Goal: Find specific fact

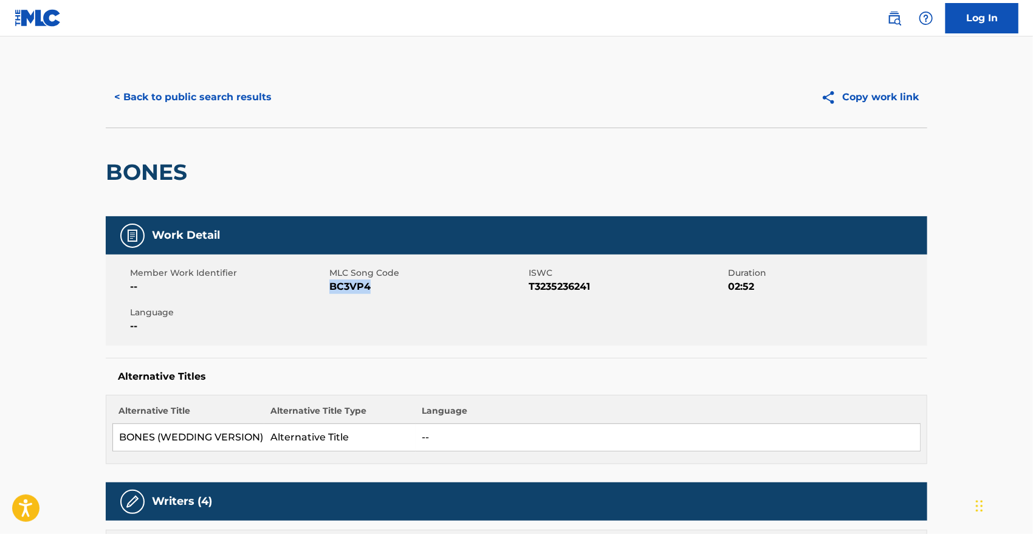
click at [226, 86] on button "< Back to public search results" at bounding box center [193, 97] width 174 height 30
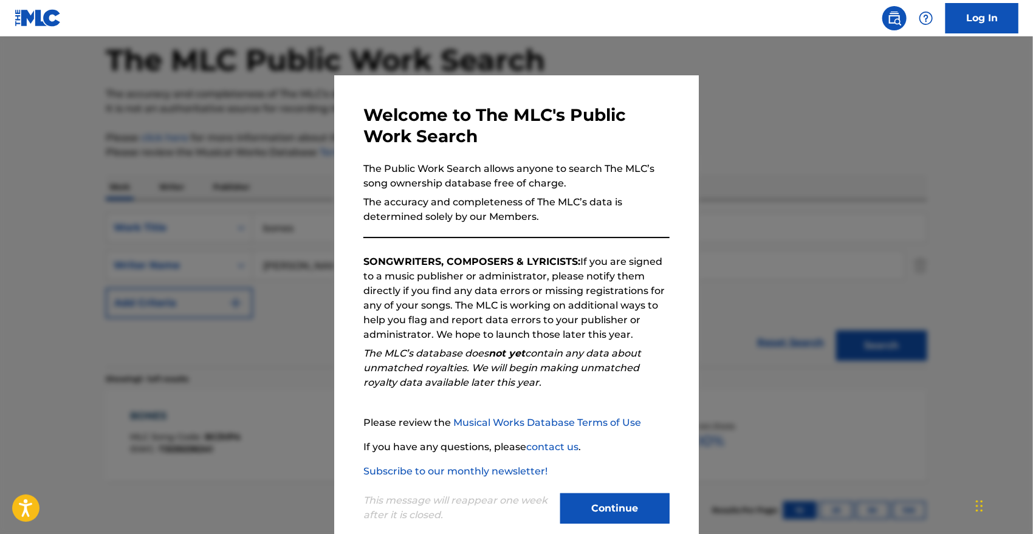
click at [635, 493] on button "Continue" at bounding box center [614, 508] width 109 height 30
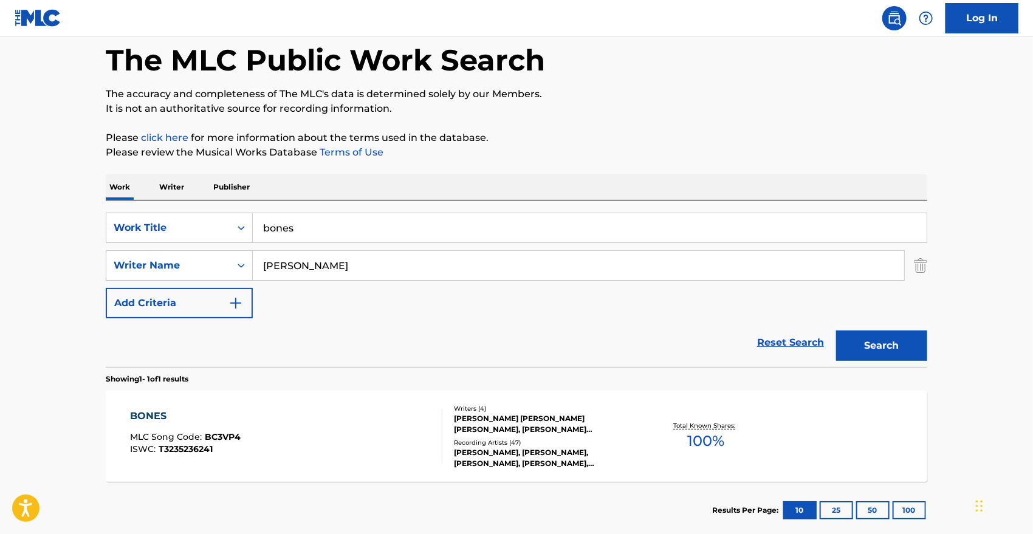
scroll to position [126, 0]
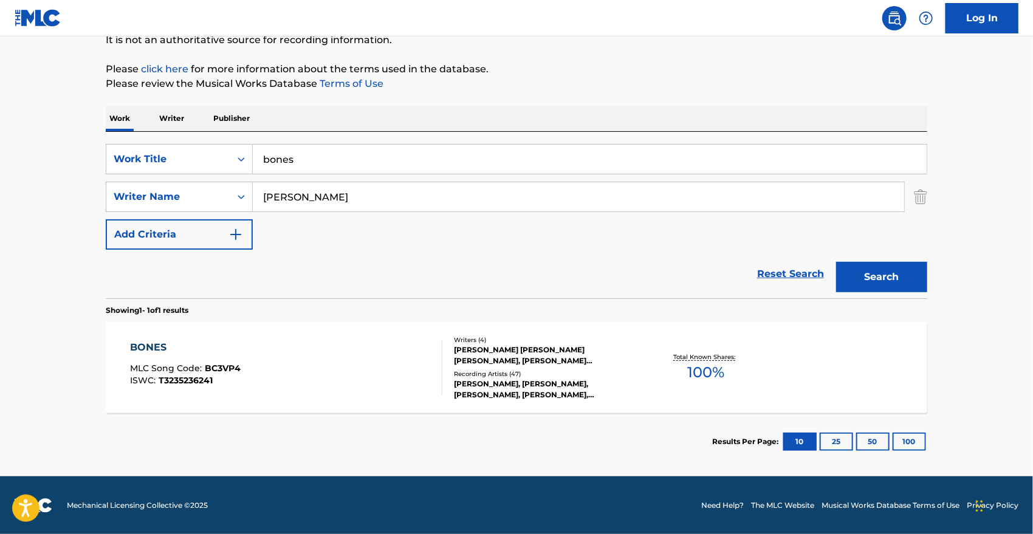
click at [158, 343] on div "BONES" at bounding box center [186, 347] width 111 height 15
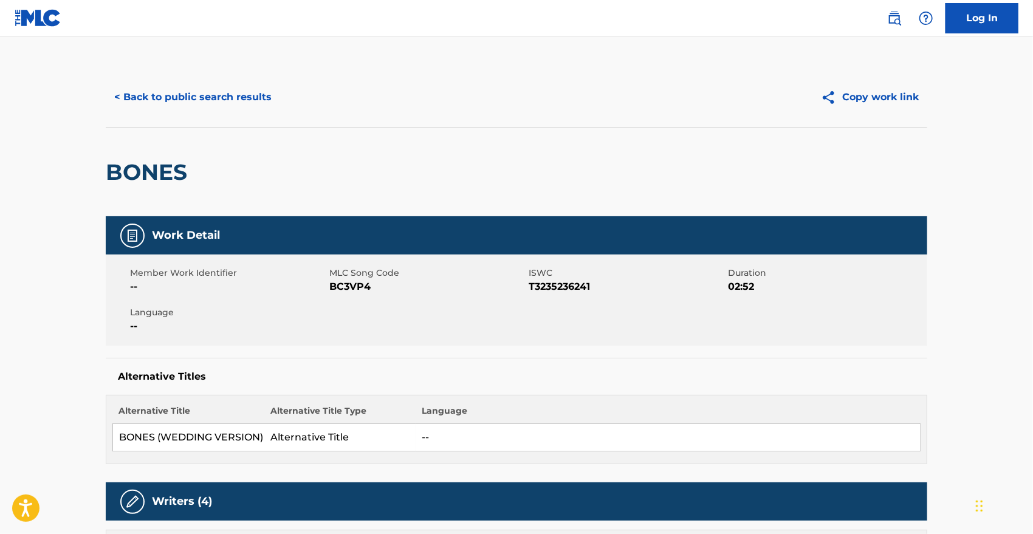
click at [151, 86] on button "< Back to public search results" at bounding box center [193, 97] width 174 height 30
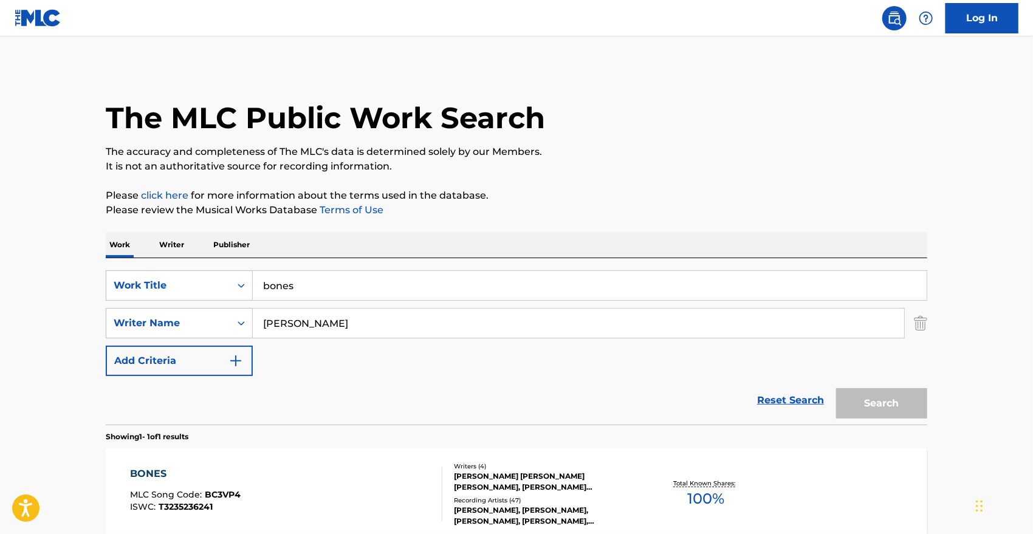
scroll to position [58, 0]
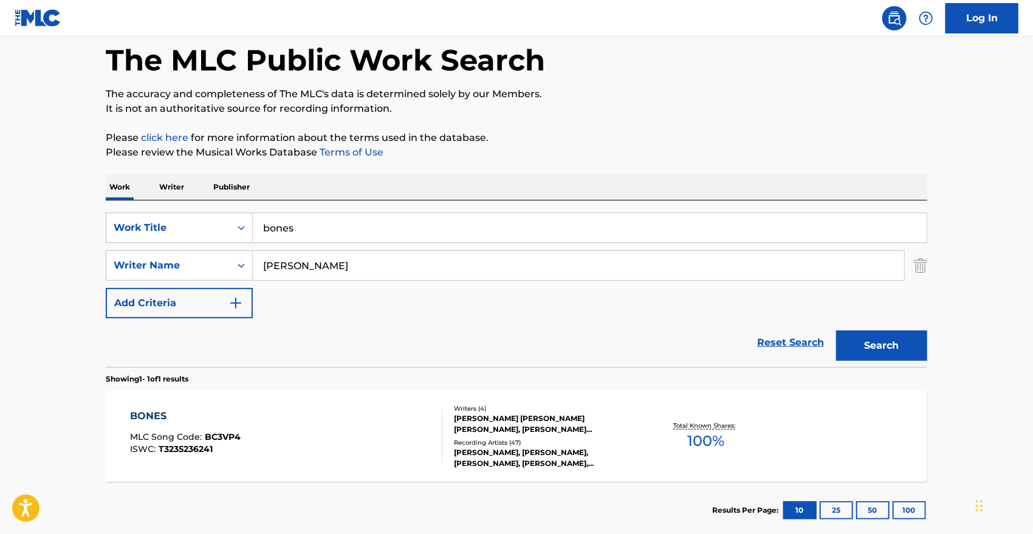
click at [279, 218] on input "bones" at bounding box center [590, 227] width 674 height 29
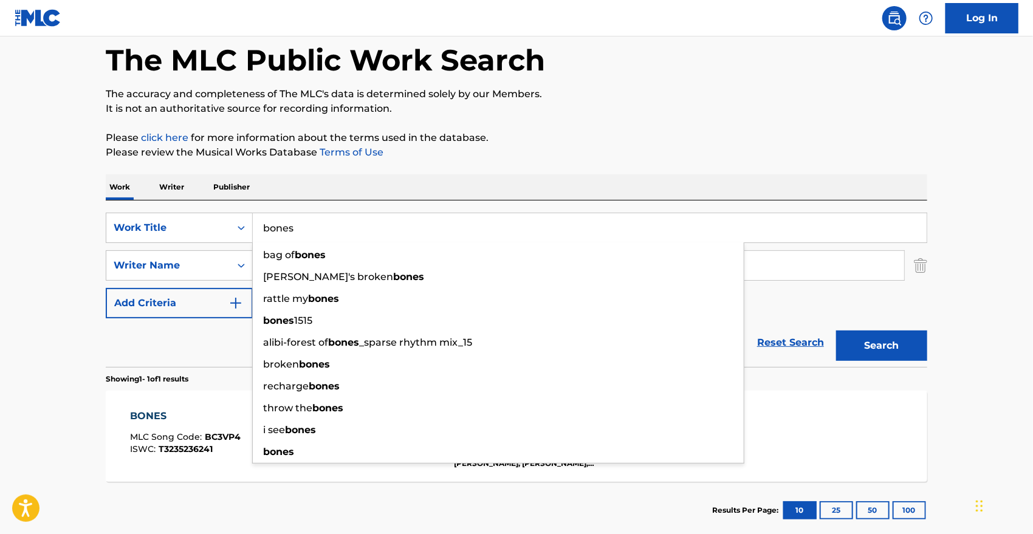
click at [279, 218] on input "bones" at bounding box center [590, 227] width 674 height 29
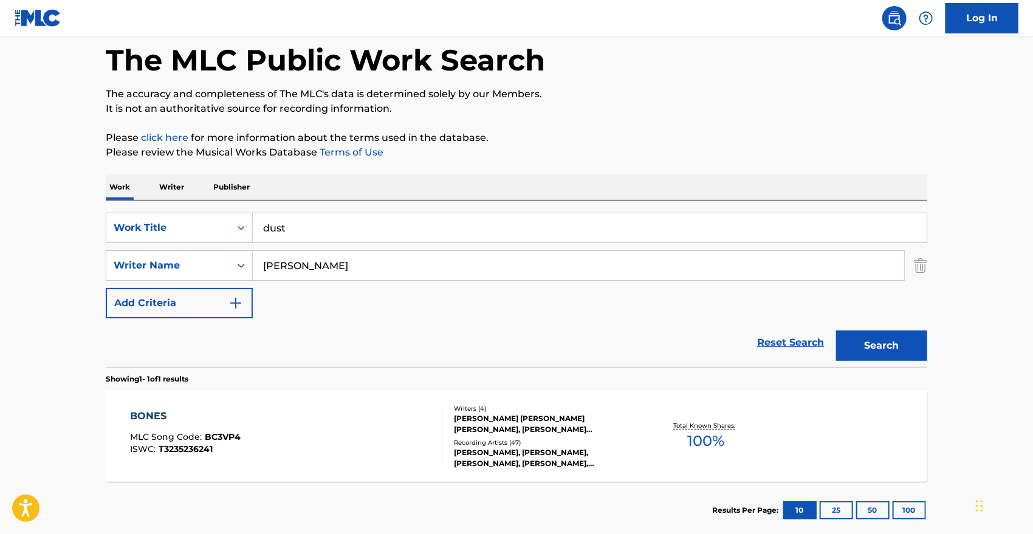
type input "dust"
click at [836, 330] on button "Search" at bounding box center [881, 345] width 91 height 30
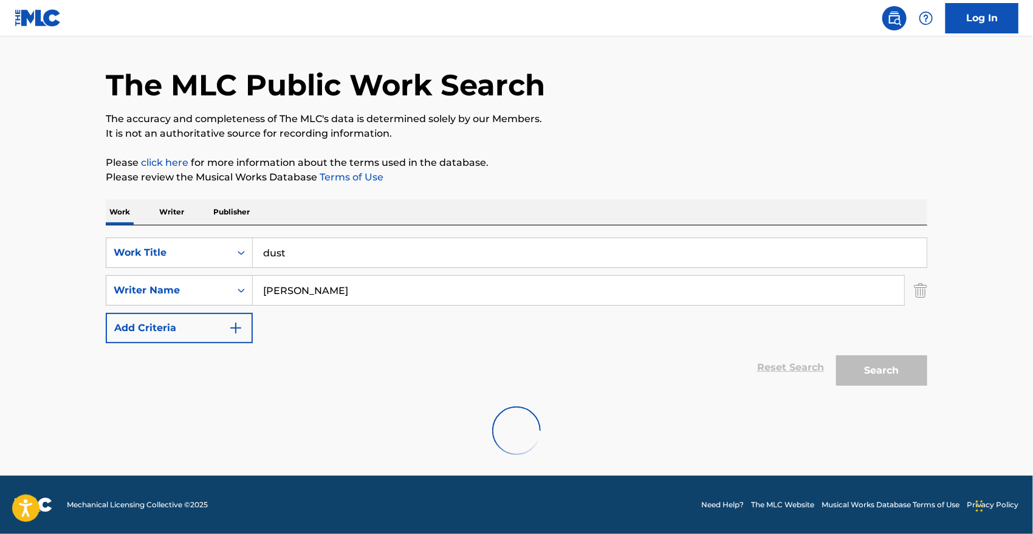
scroll to position [33, 0]
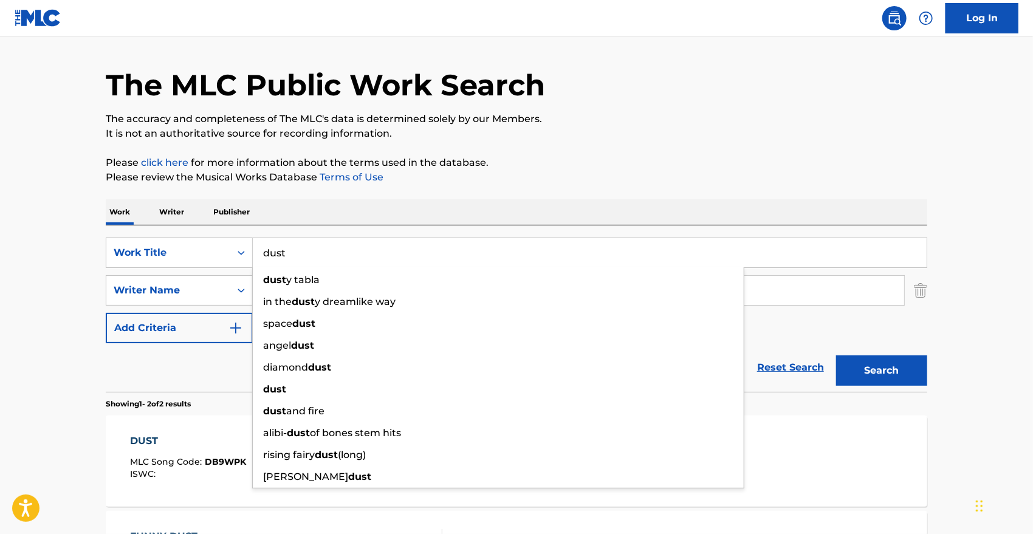
click at [43, 300] on main "The MLC Public Work Search The accuracy and completeness of The MLC's data is d…" at bounding box center [516, 335] width 1033 height 662
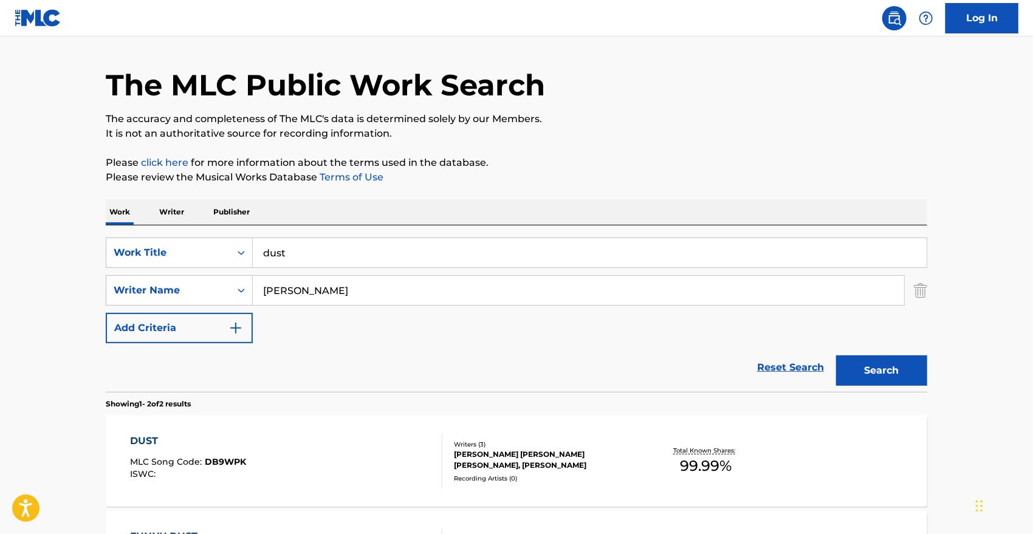
scroll to position [222, 0]
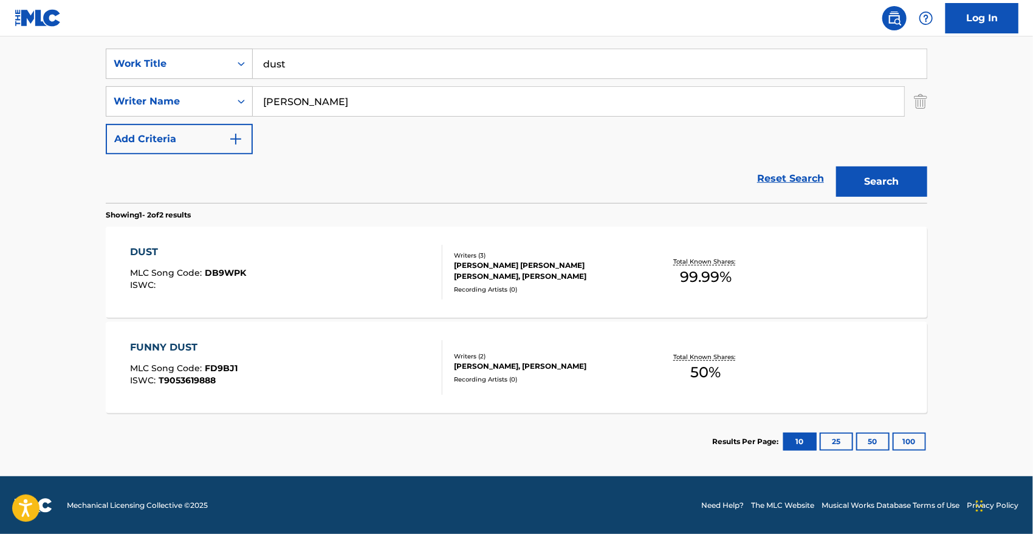
click at [143, 245] on div "DUST" at bounding box center [189, 252] width 116 height 15
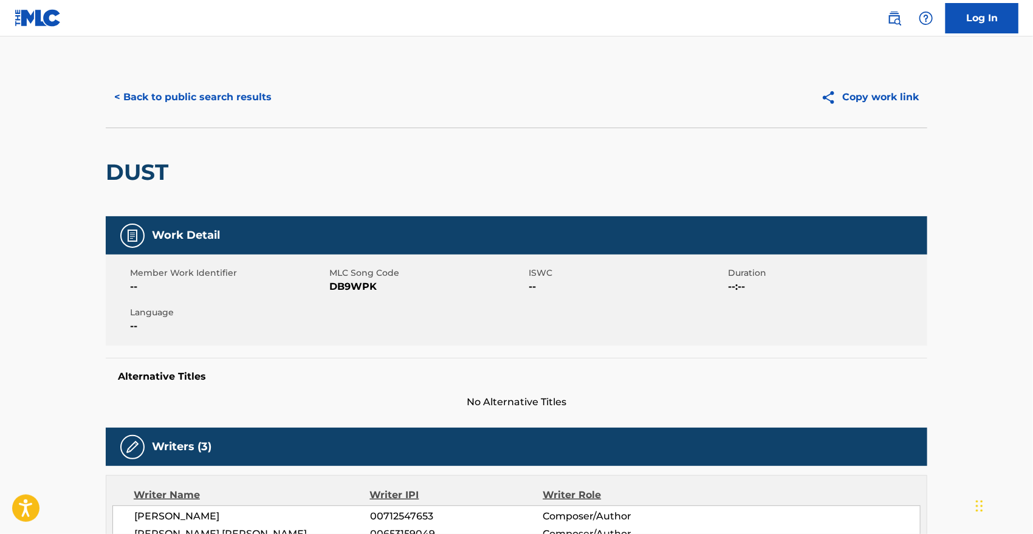
click at [338, 282] on span "DB9WPK" at bounding box center [427, 286] width 196 height 15
copy span "DB9WPK"
